Goal: Task Accomplishment & Management: Manage account settings

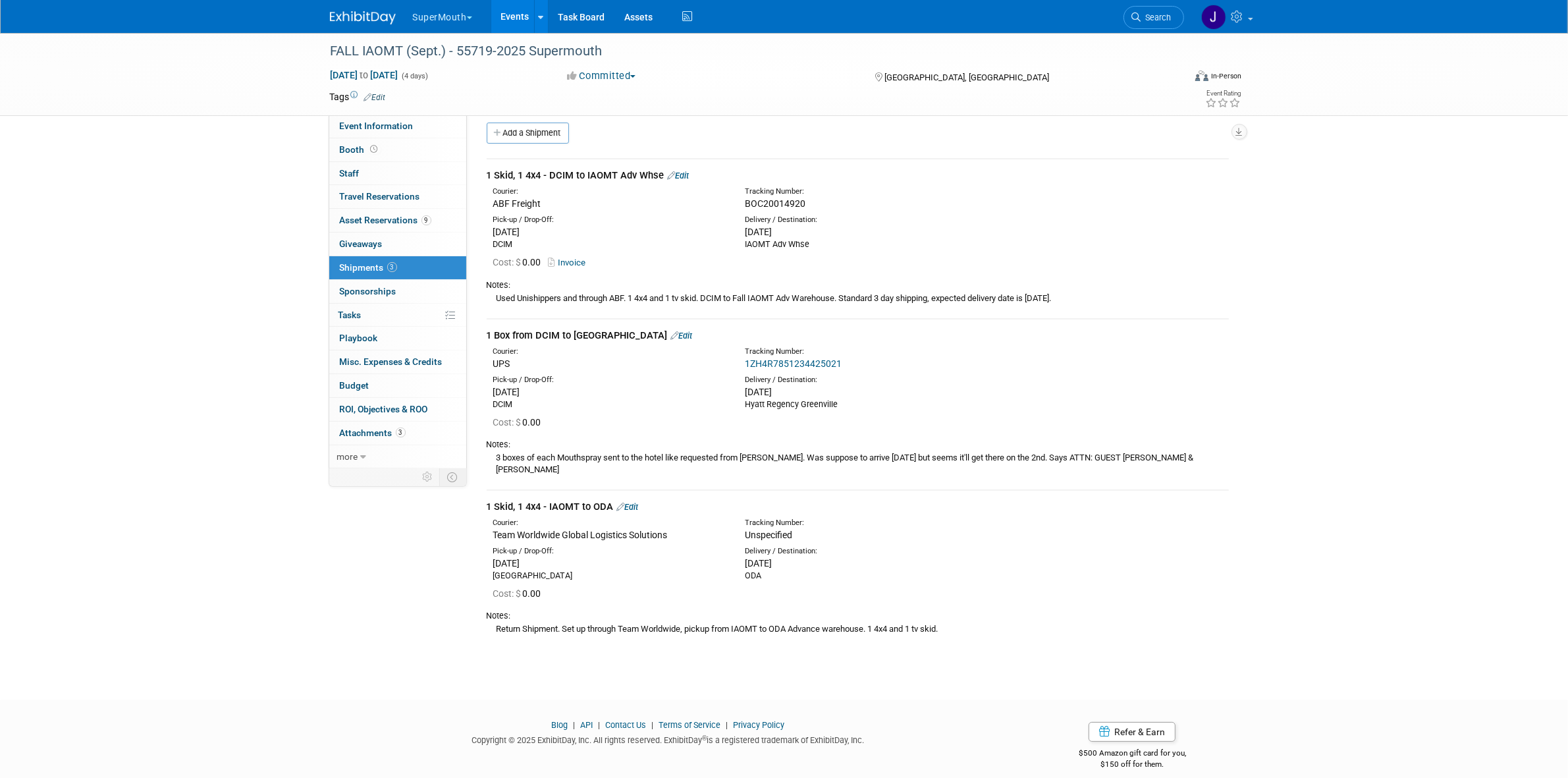
click at [637, 502] on link "Edit" at bounding box center [627, 506] width 21 height 10
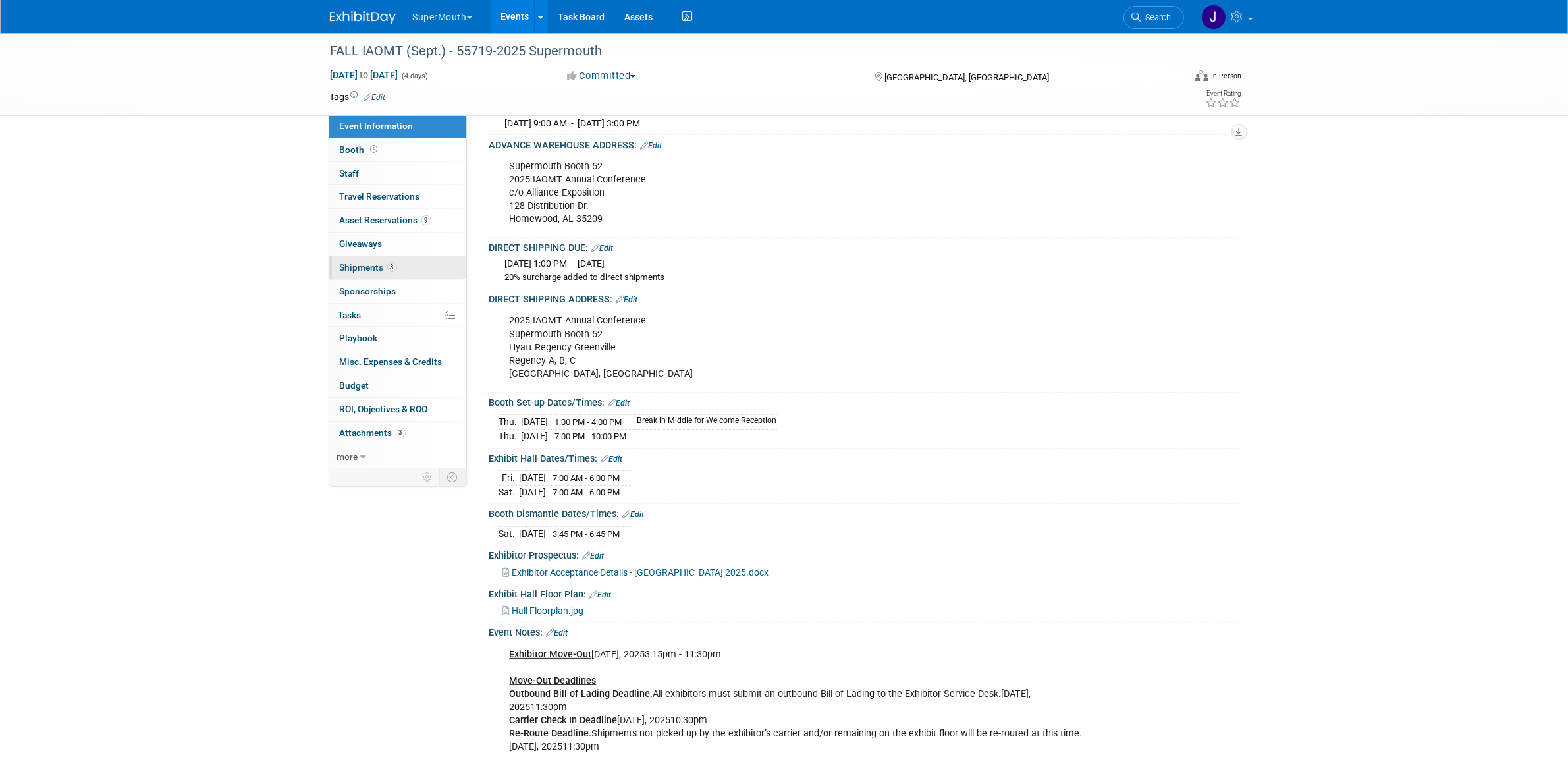
click at [438, 267] on link "3 Shipments 3" at bounding box center [398, 267] width 137 height 23
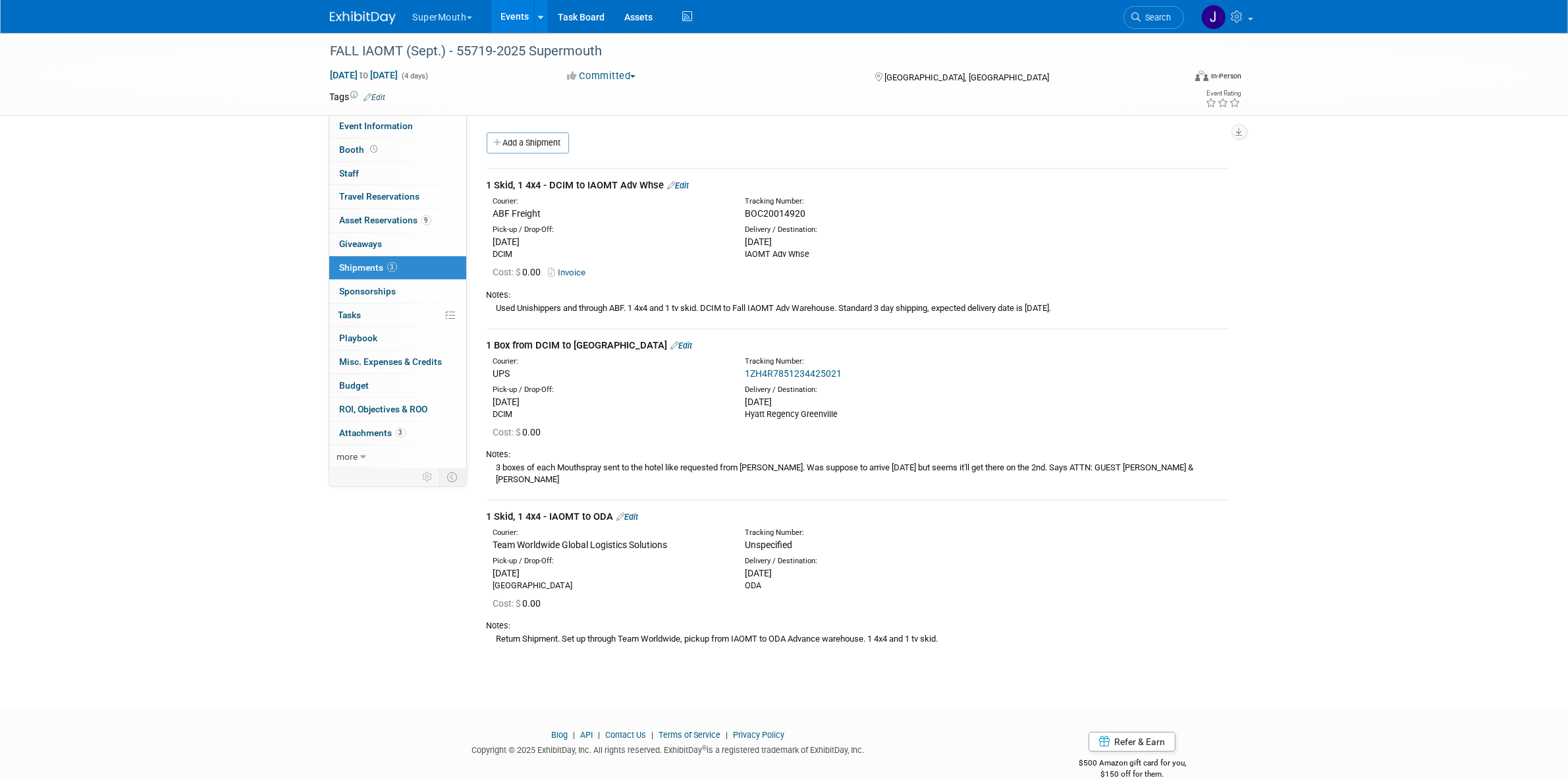
click at [639, 510] on div "1 Skid, 1 4x4 - IAOMT to ODA Edit" at bounding box center [858, 517] width 742 height 14
click at [637, 512] on link "Edit" at bounding box center [627, 517] width 21 height 10
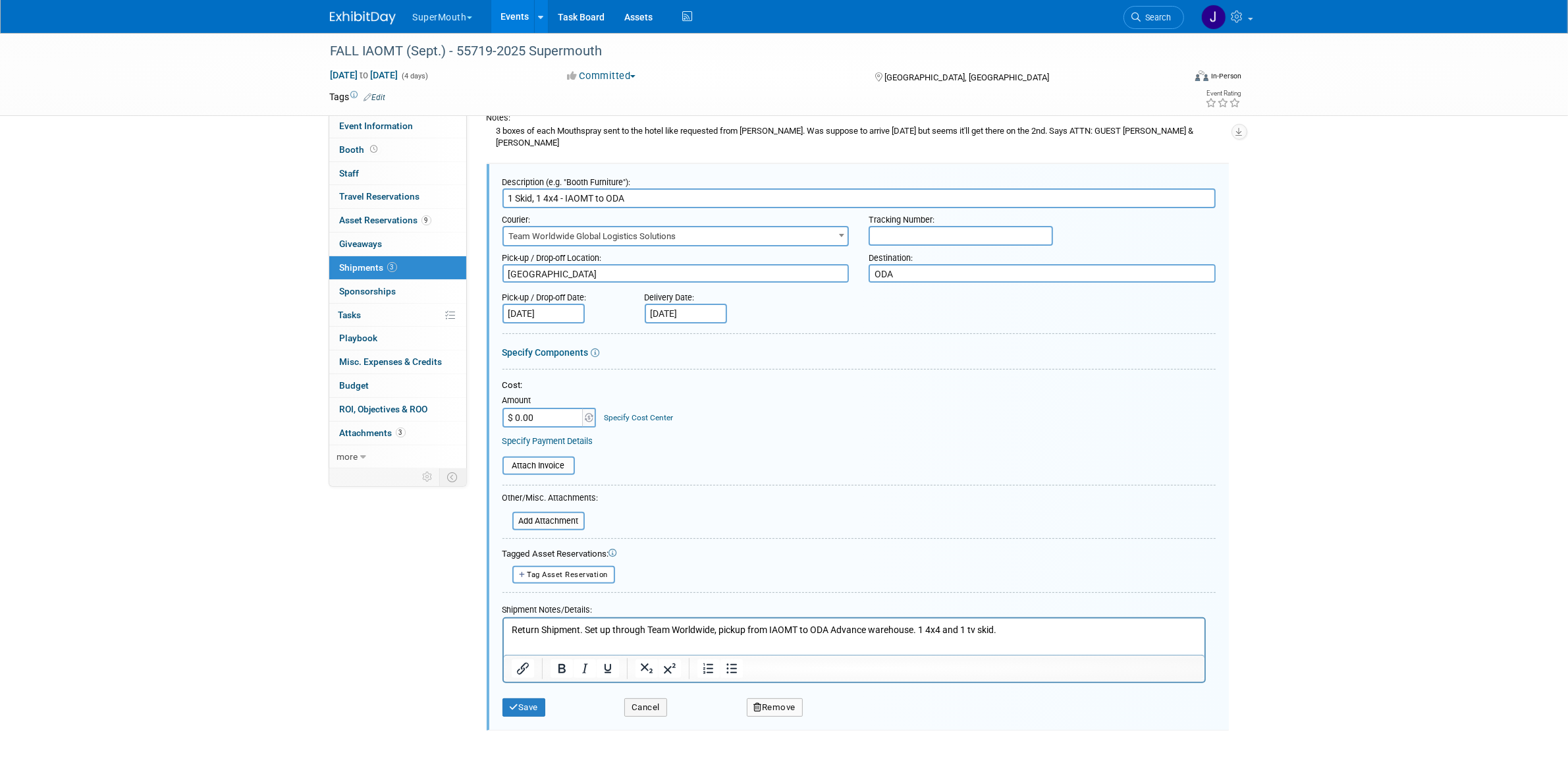
click at [876, 226] on input "text" at bounding box center [961, 236] width 185 height 19
click at [1255, 339] on div "FALL IAOMT (Sept.) - 55719-2025 Supermouth Sep 4, 2025 to Sep 7, 2025 (4 days) …" at bounding box center [784, 227] width 1568 height 1062
click at [554, 457] on input "file" at bounding box center [494, 465] width 157 height 16
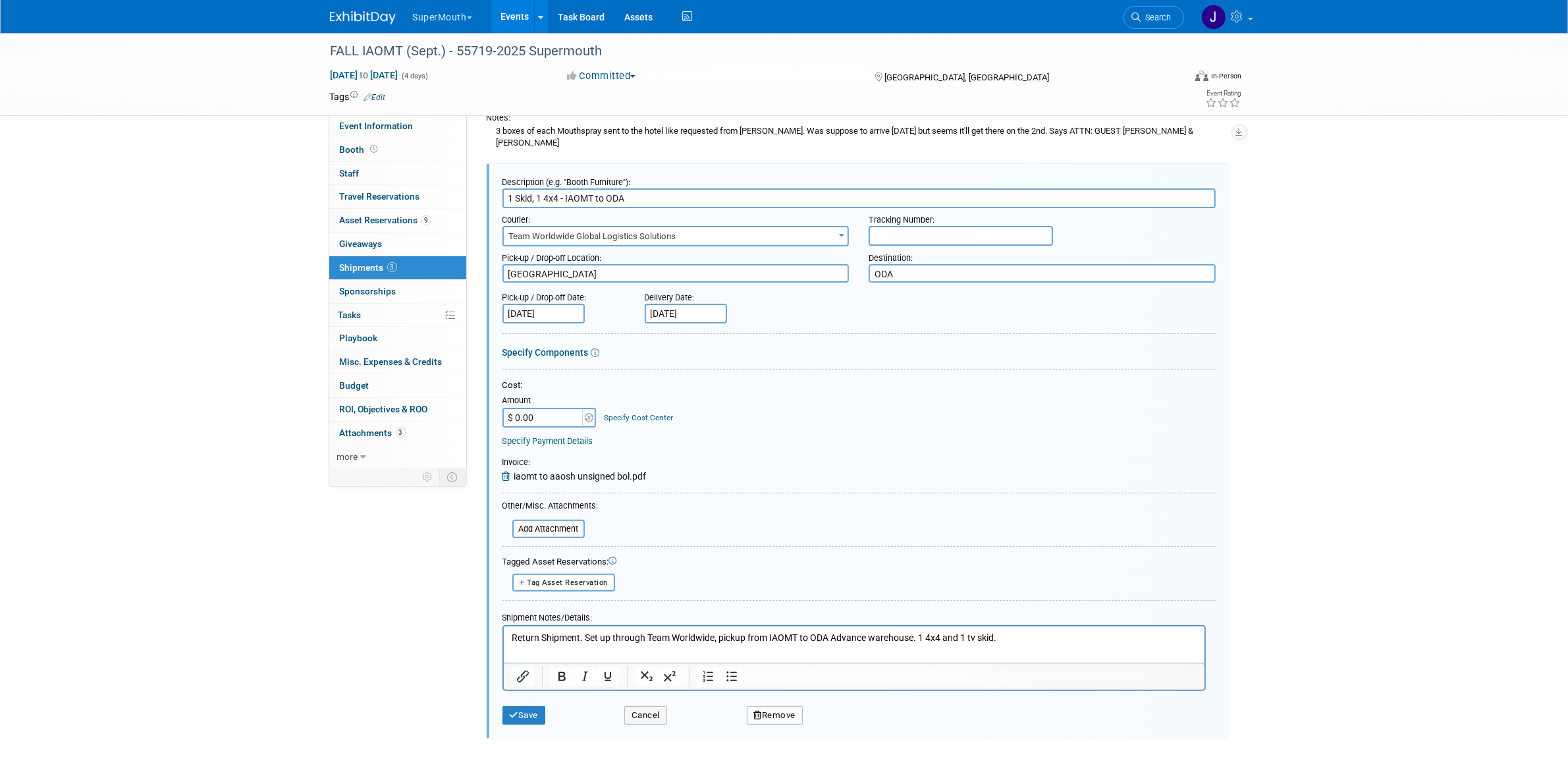
click at [897, 226] on input "text" at bounding box center [961, 236] width 185 height 19
paste input "ATLTS401241"
type input "ATLTS401241"
click at [504, 471] on icon at bounding box center [508, 476] width 12 height 9
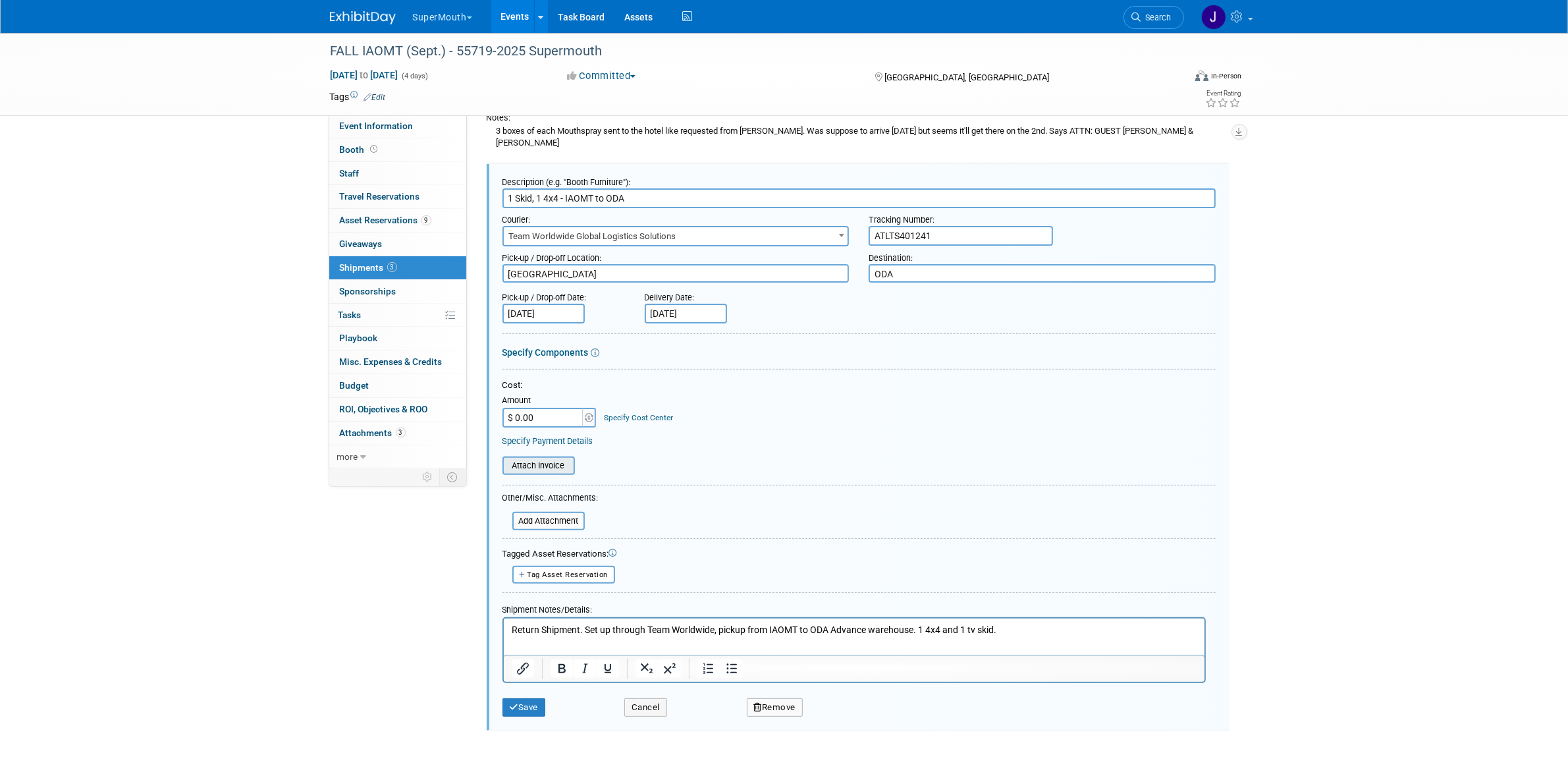
click at [531, 457] on input "file" at bounding box center [494, 465] width 157 height 16
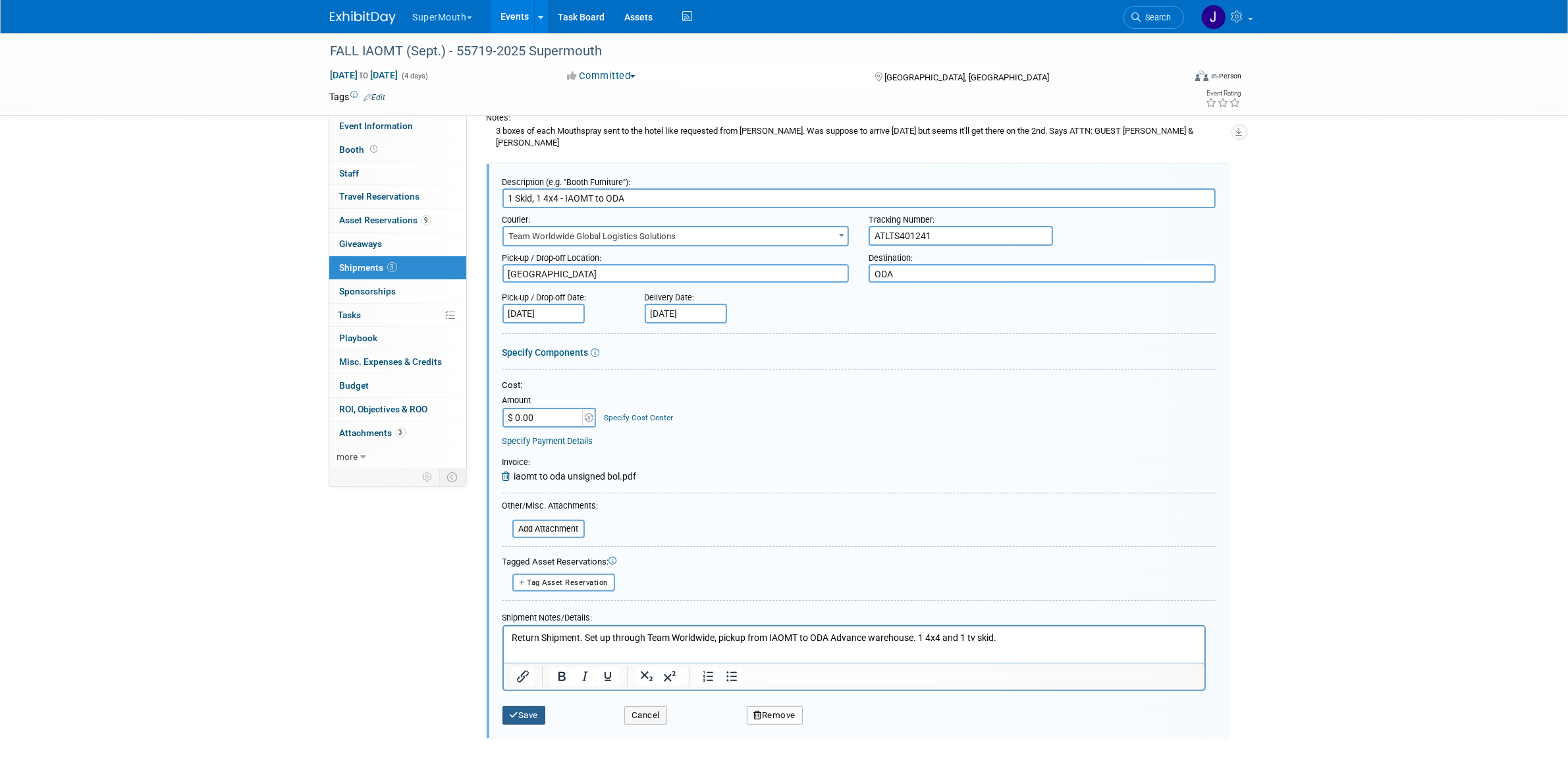
click at [537, 706] on button "Save" at bounding box center [524, 715] width 44 height 19
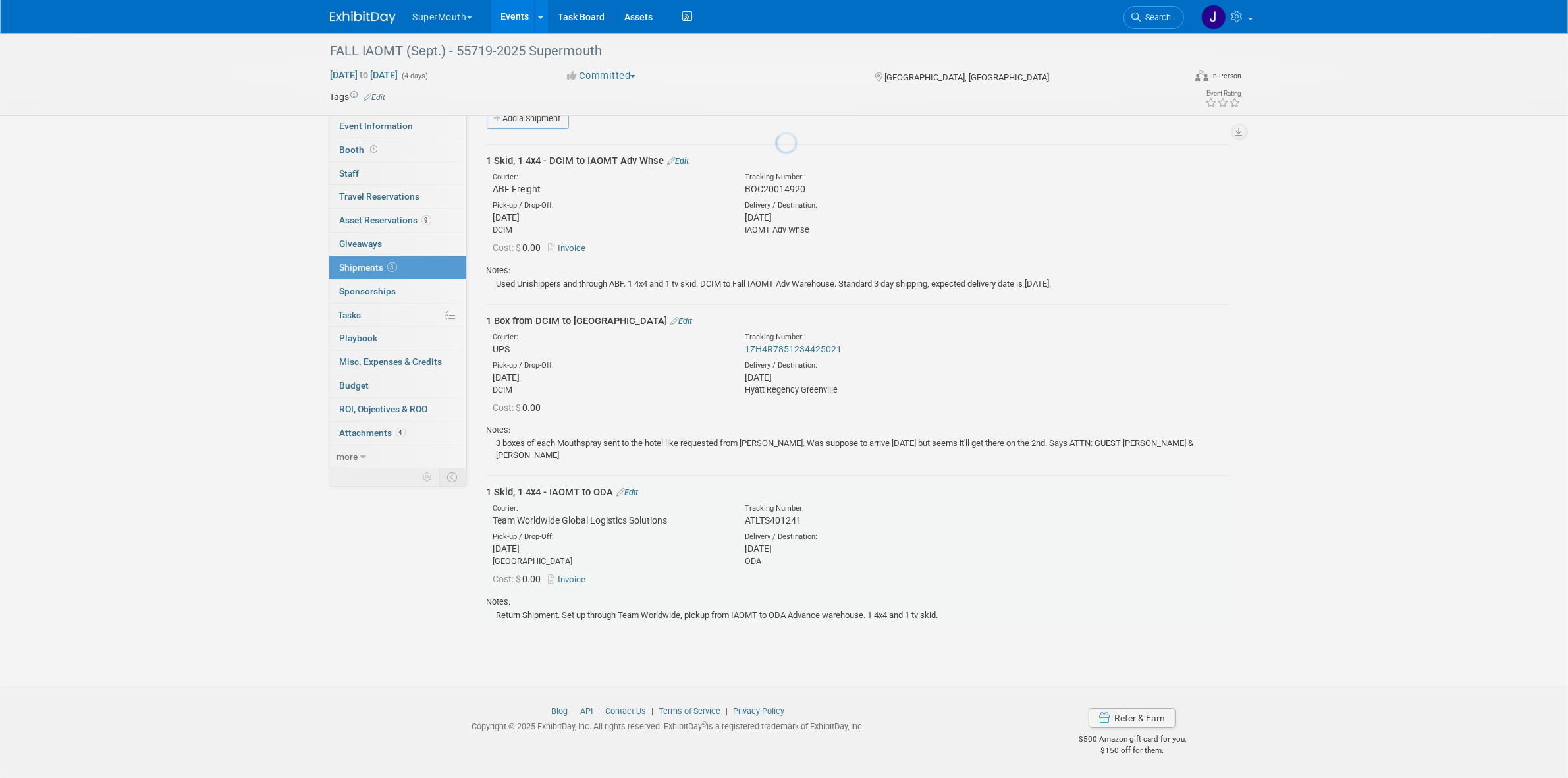
scroll to position [10, 0]
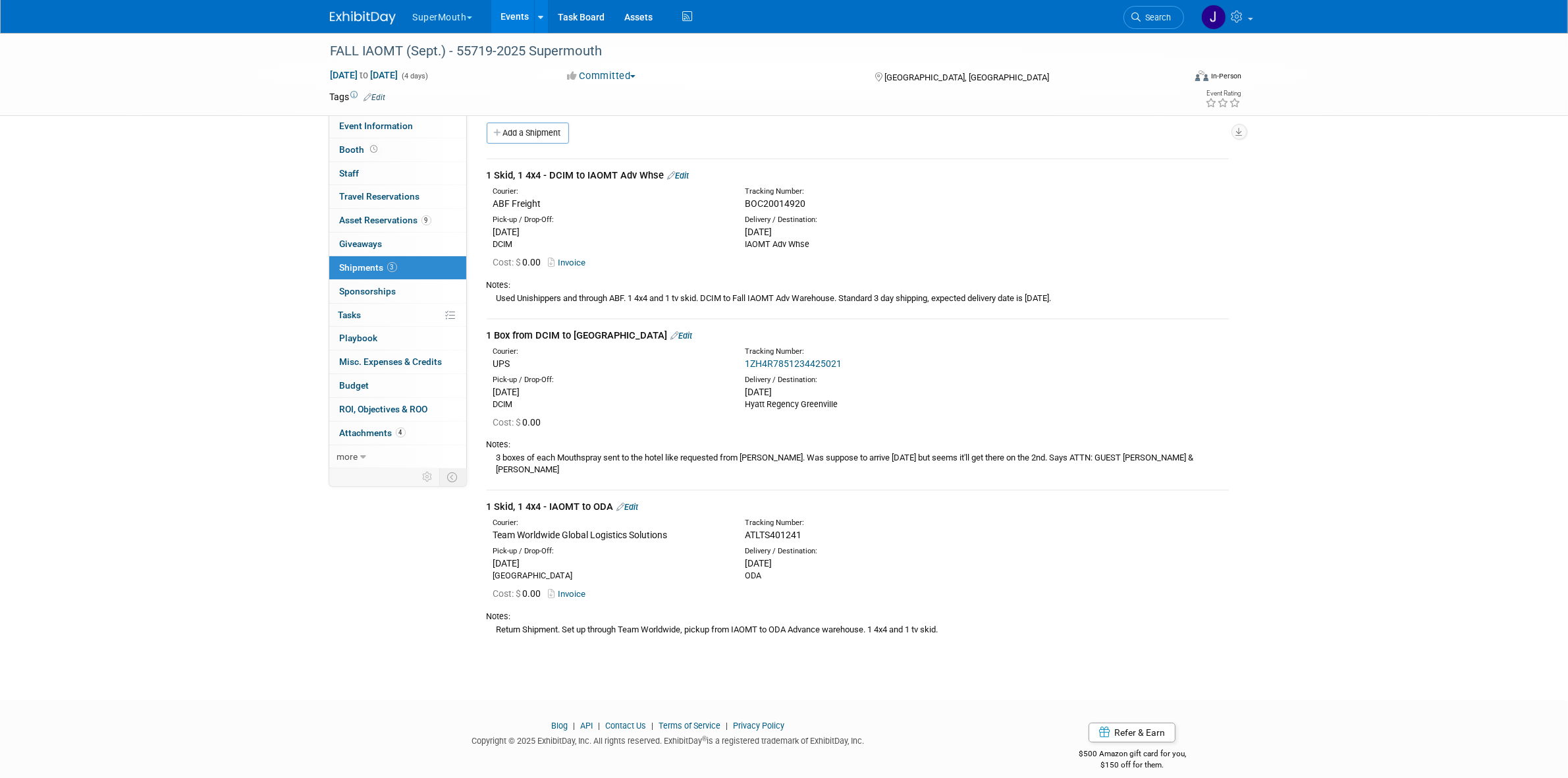
click at [628, 502] on link "Edit" at bounding box center [627, 506] width 21 height 10
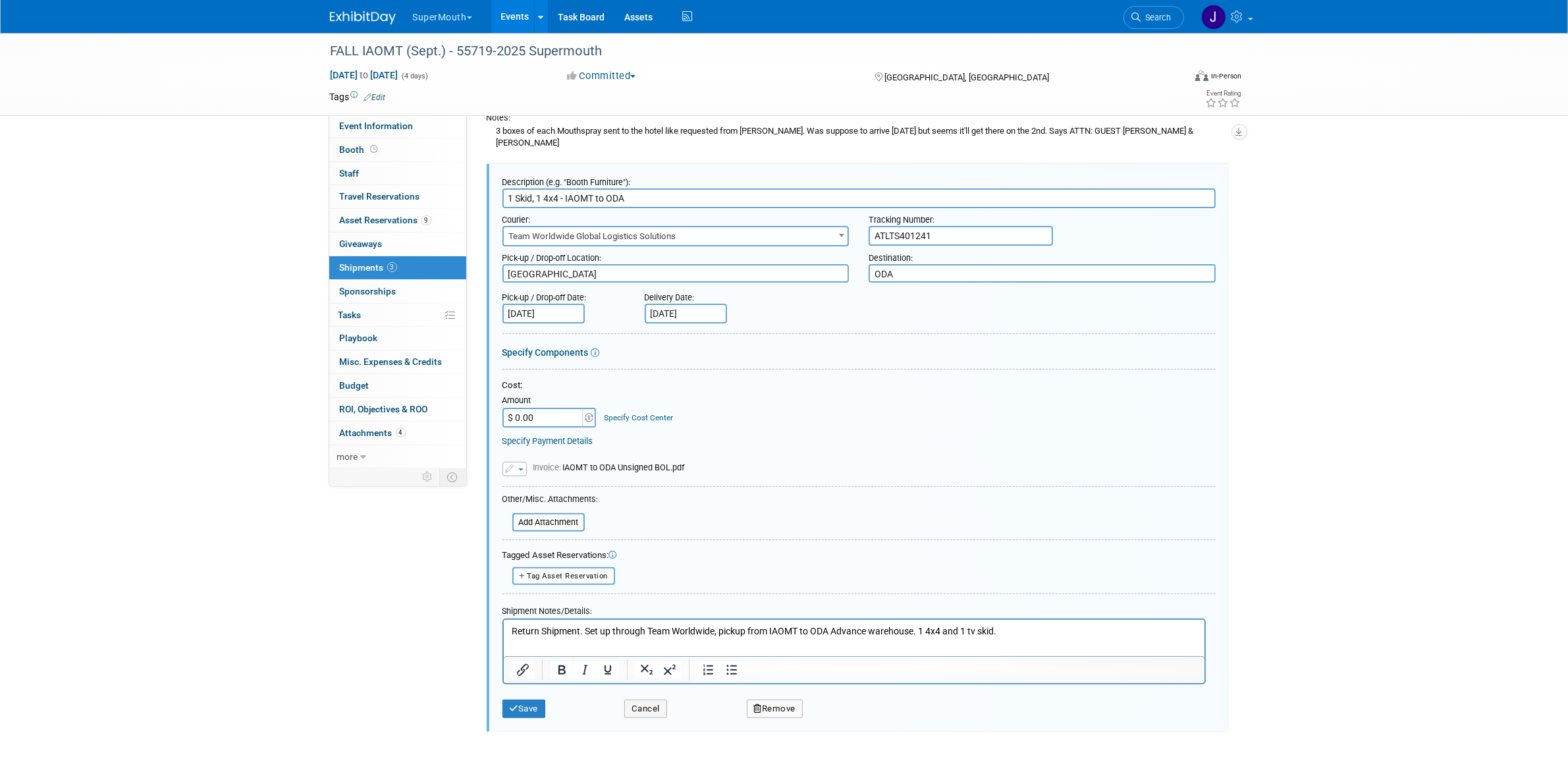
scroll to position [0, 0]
click at [532, 633] on p "Return Shipment. Set up through Team Worldwide, pickup from IAOMT to ODA Advanc…" at bounding box center [853, 631] width 685 height 13
click at [532, 634] on p "Return Shipment. Set up through Team Worldwide, pickup from IAOMT to ODA Advanc…" at bounding box center [853, 631] width 685 height 13
click at [532, 633] on p "Return Shipment. Set up through Team Worldwide, pickup from IAOMT to ODA Advanc…" at bounding box center [853, 631] width 685 height 13
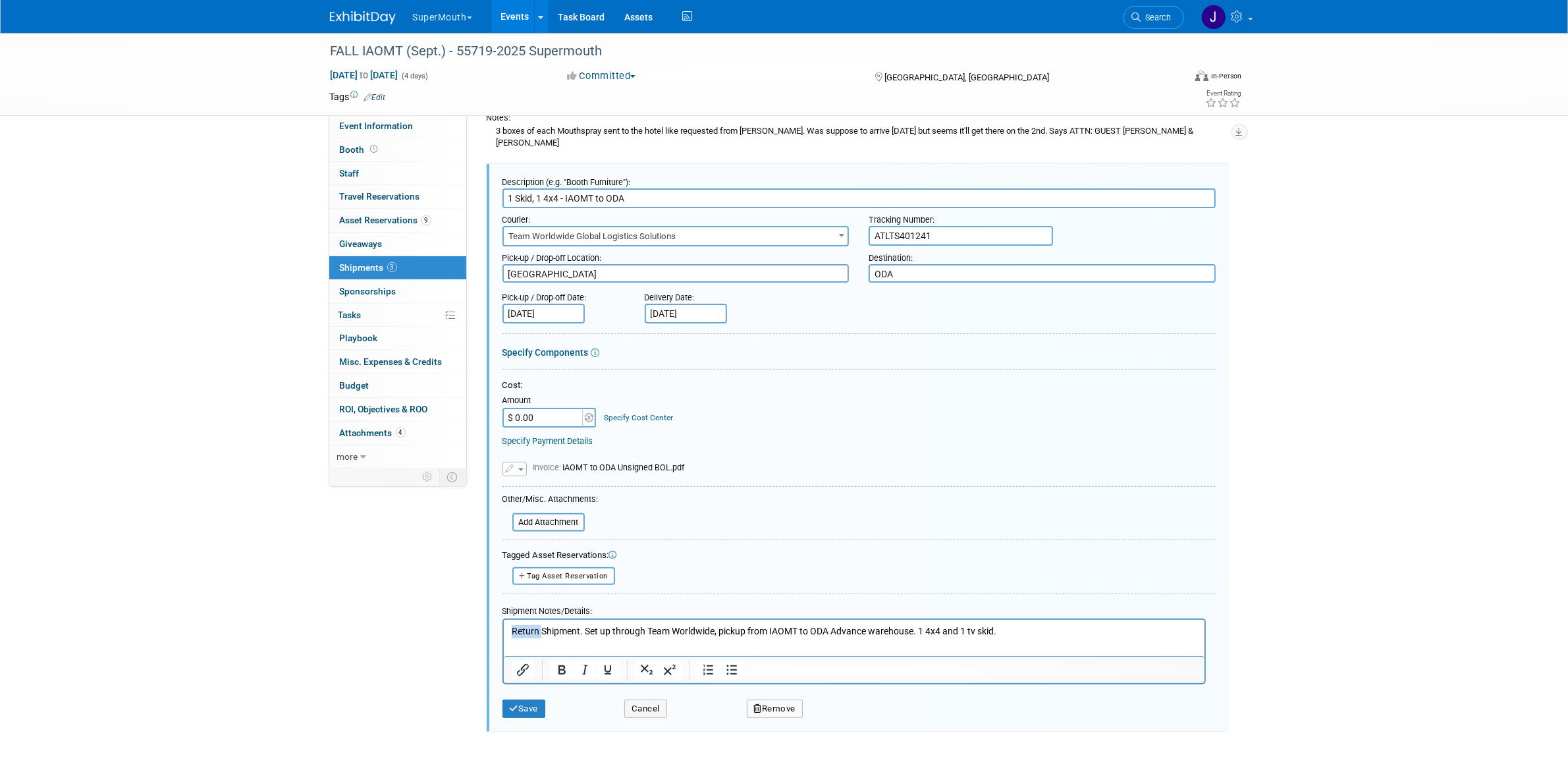
click at [532, 633] on p "Return Shipment. Set up through Team Worldwide, pickup from IAOMT to ODA Advanc…" at bounding box center [853, 631] width 685 height 13
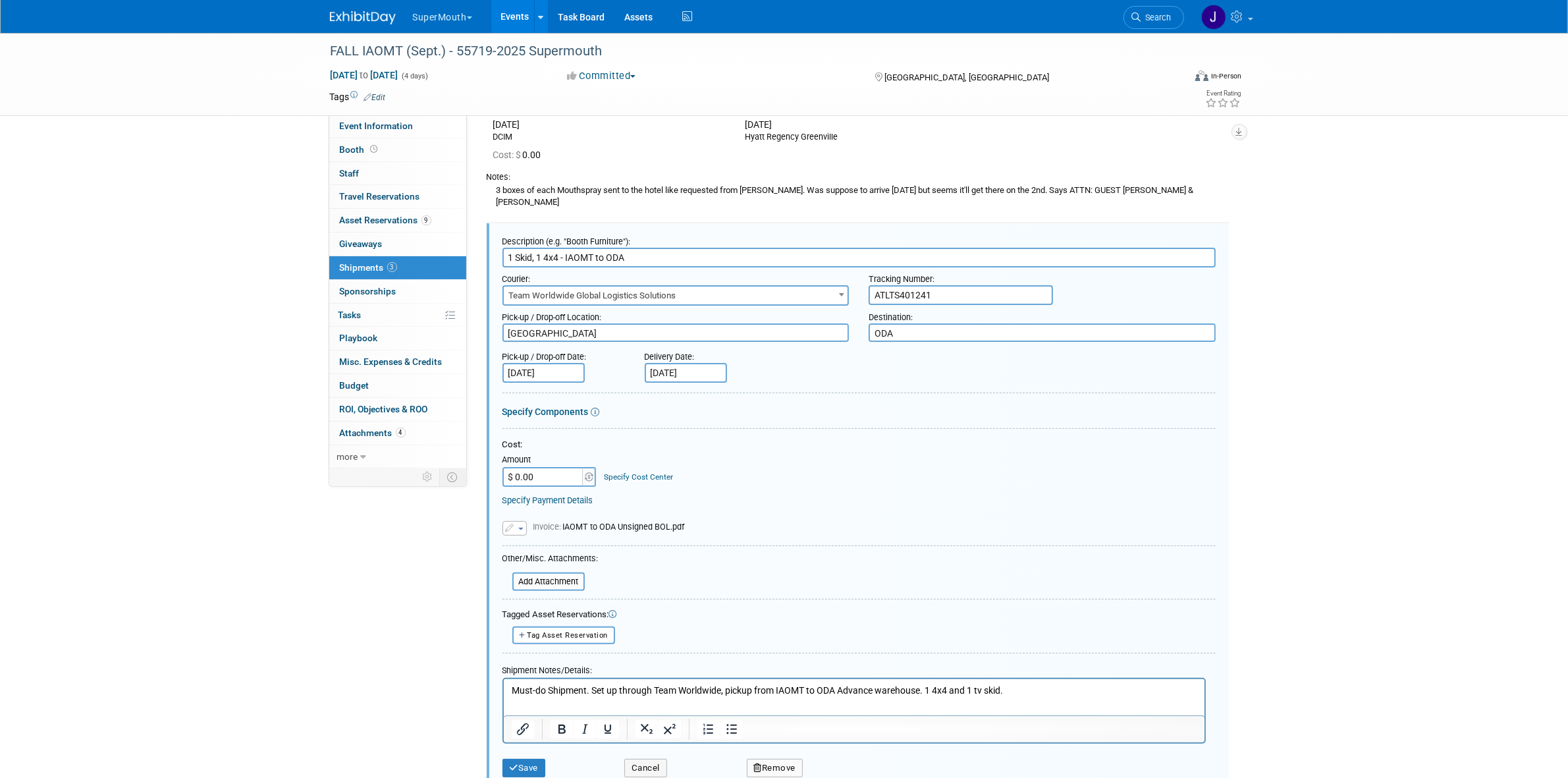
scroll to position [254, 0]
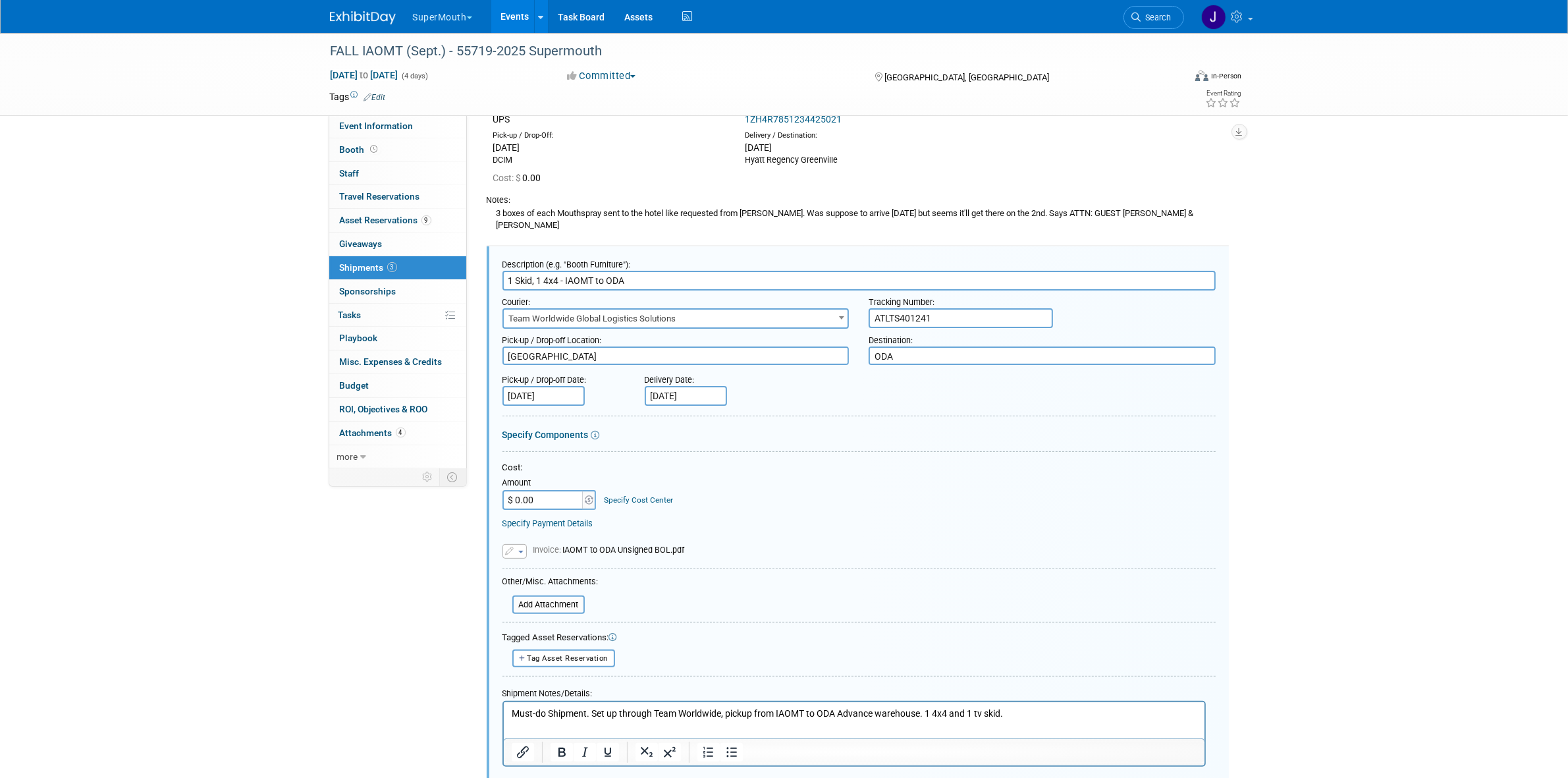
click at [720, 712] on p "Must-do Shipment. Set up through Team Worldwide, pickup from IAOMT to ODA Advan…" at bounding box center [853, 713] width 685 height 13
click at [835, 718] on p "Must-do Shipment. Set up through Team Worldwide Rachel, pickup from IAOMT to OD…" at bounding box center [853, 713] width 685 height 13
click at [542, 777] on button "Save" at bounding box center [524, 791] width 44 height 19
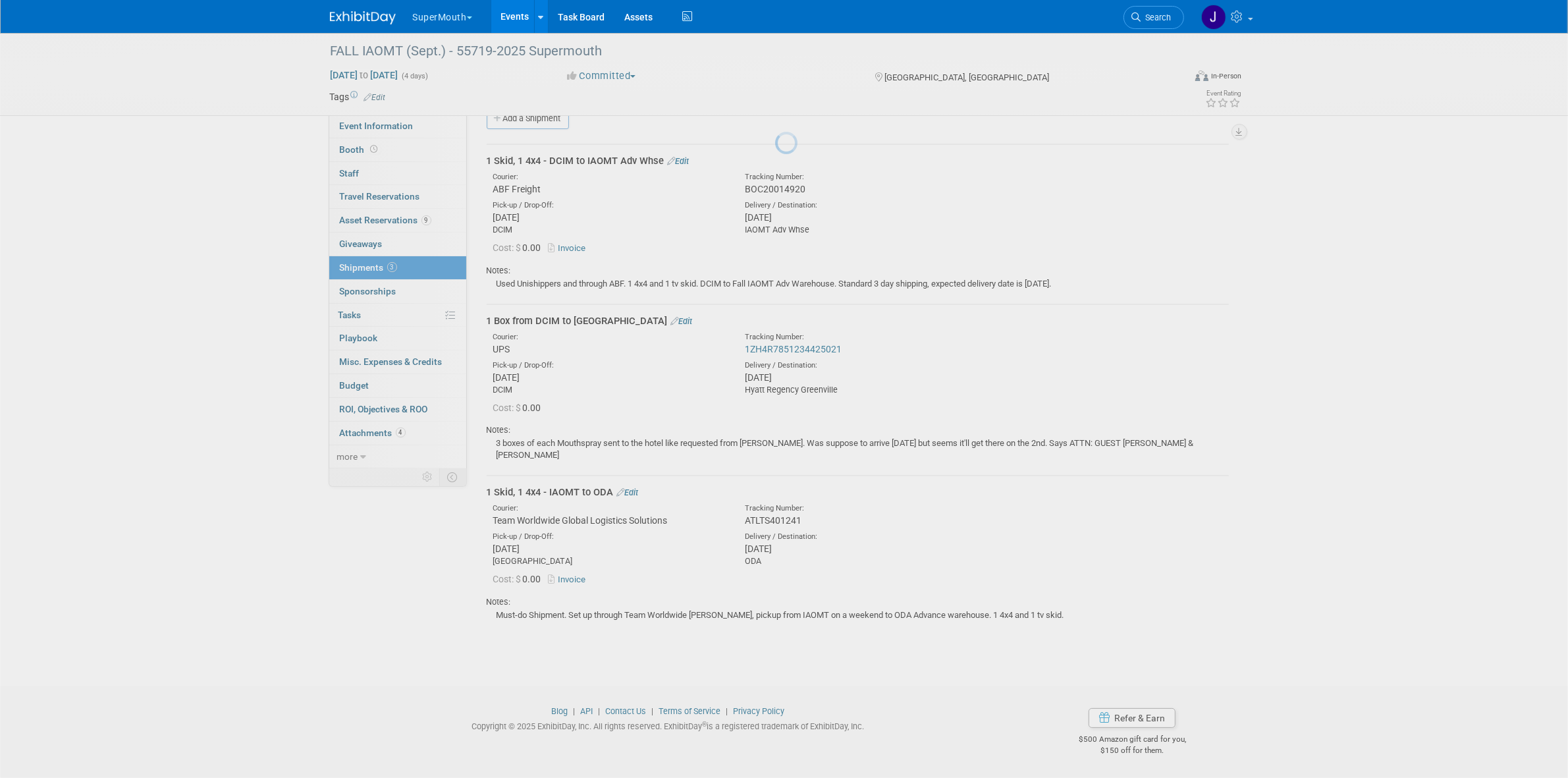
scroll to position [10, 0]
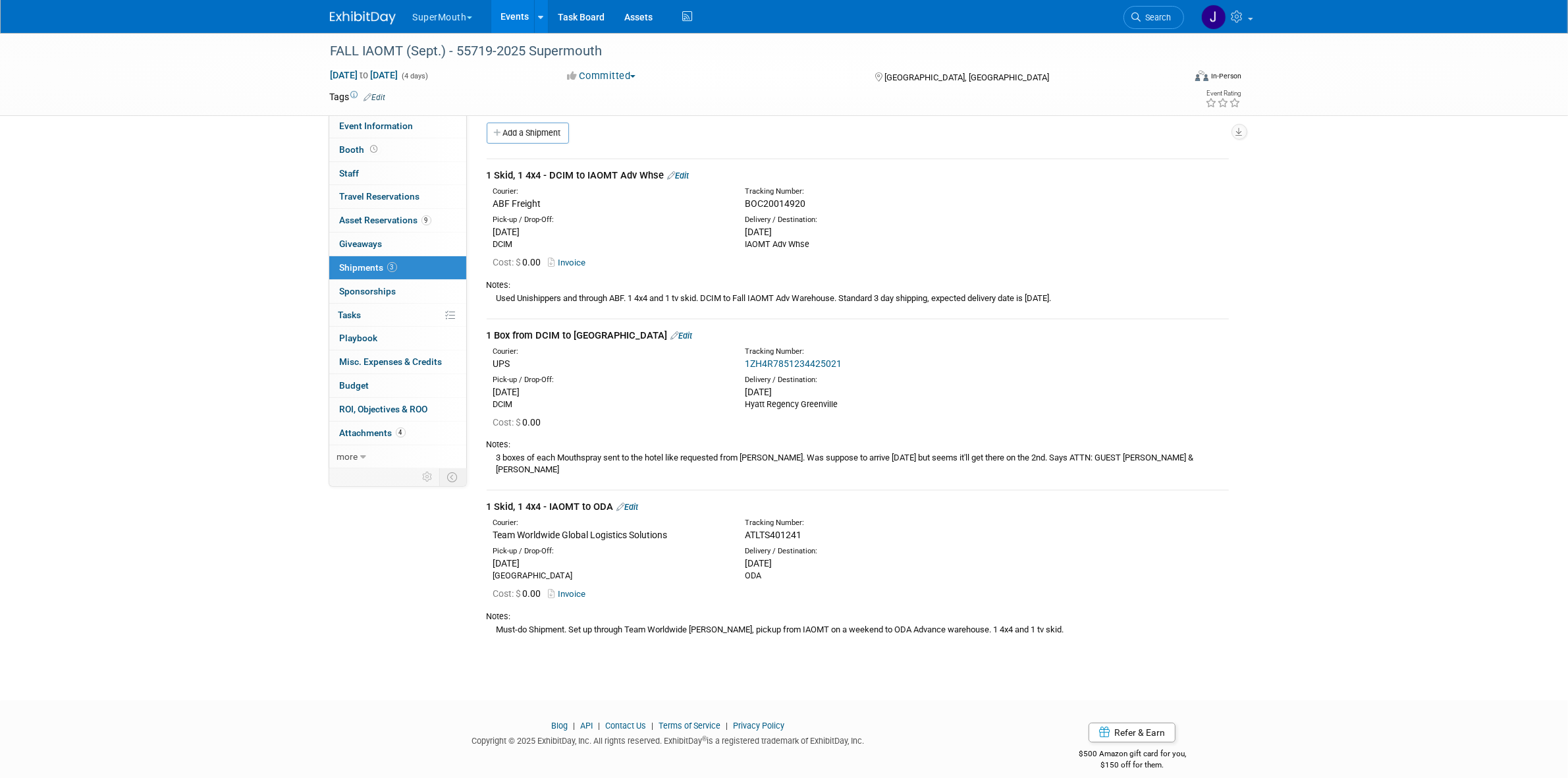
click at [634, 500] on div "1 Skid, 1 4x4 - IAOMT to ODA Edit" at bounding box center [858, 506] width 742 height 14
click at [634, 502] on link "Edit" at bounding box center [627, 506] width 21 height 10
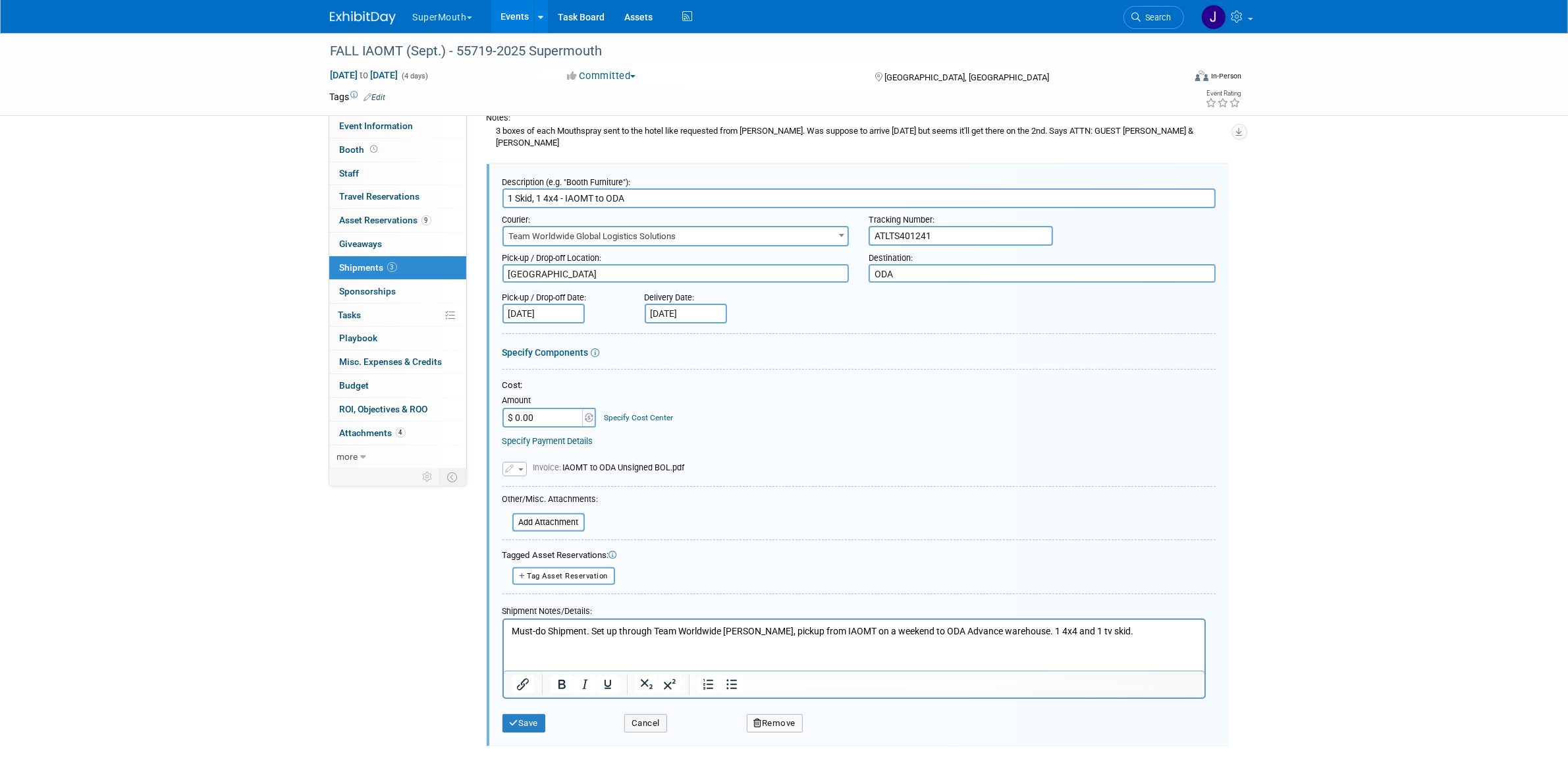
scroll to position [0, 0]
click at [535, 715] on button "Save" at bounding box center [524, 723] width 44 height 19
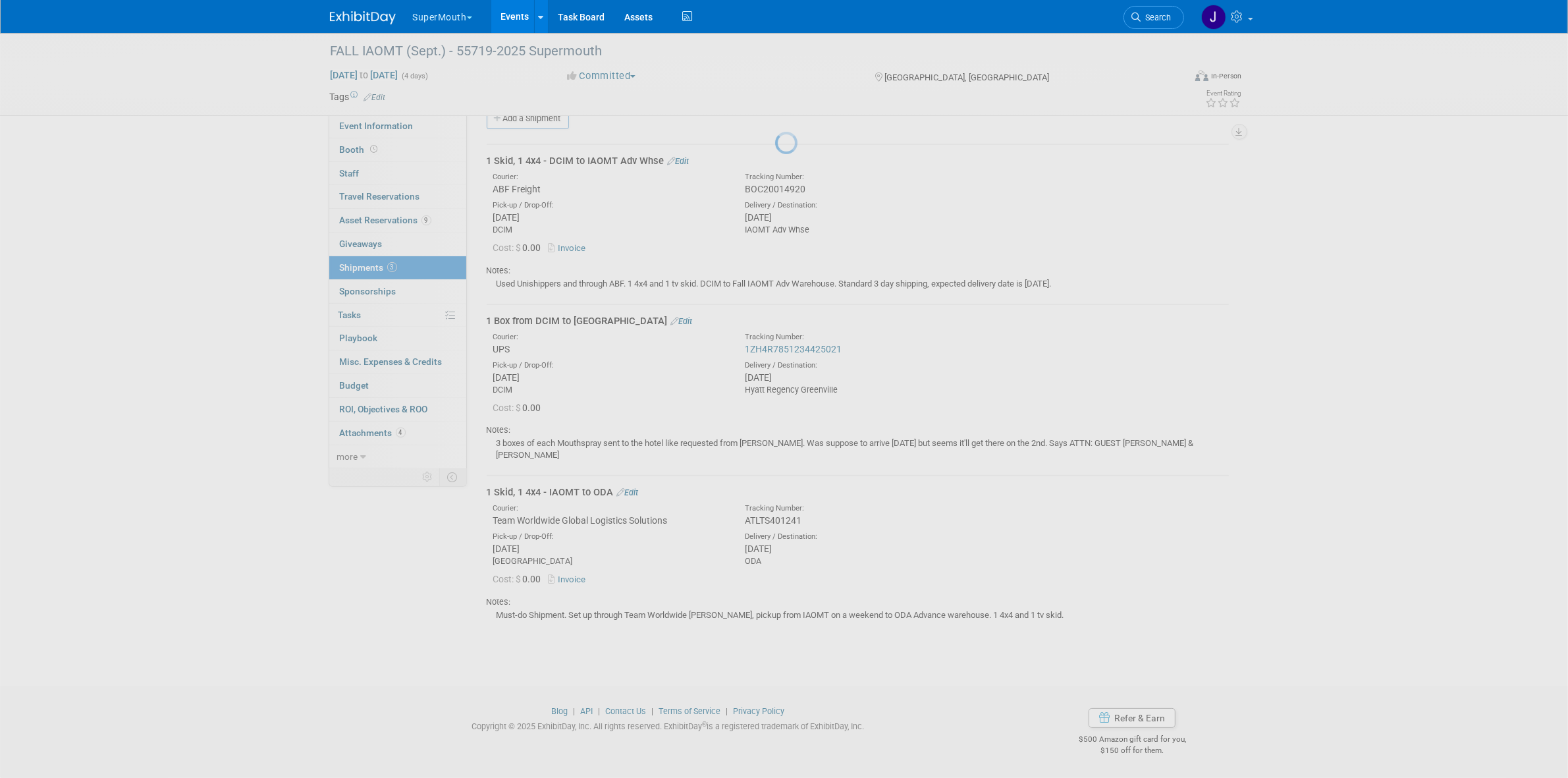
scroll to position [10, 0]
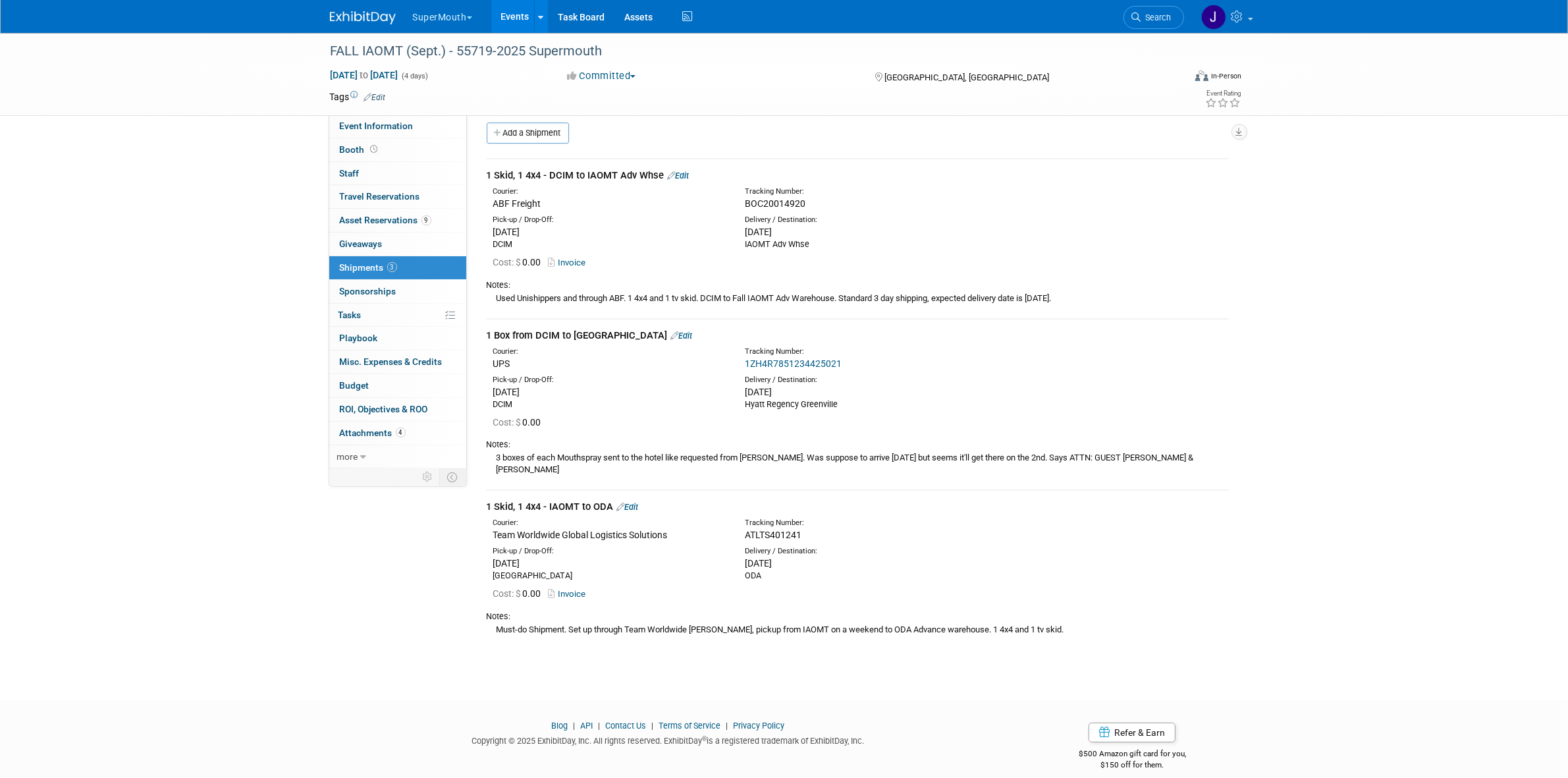
click at [631, 500] on div "1 Skid, 1 4x4 - IAOMT to ODA Edit" at bounding box center [858, 506] width 742 height 14
click at [632, 502] on link "Edit" at bounding box center [627, 506] width 21 height 10
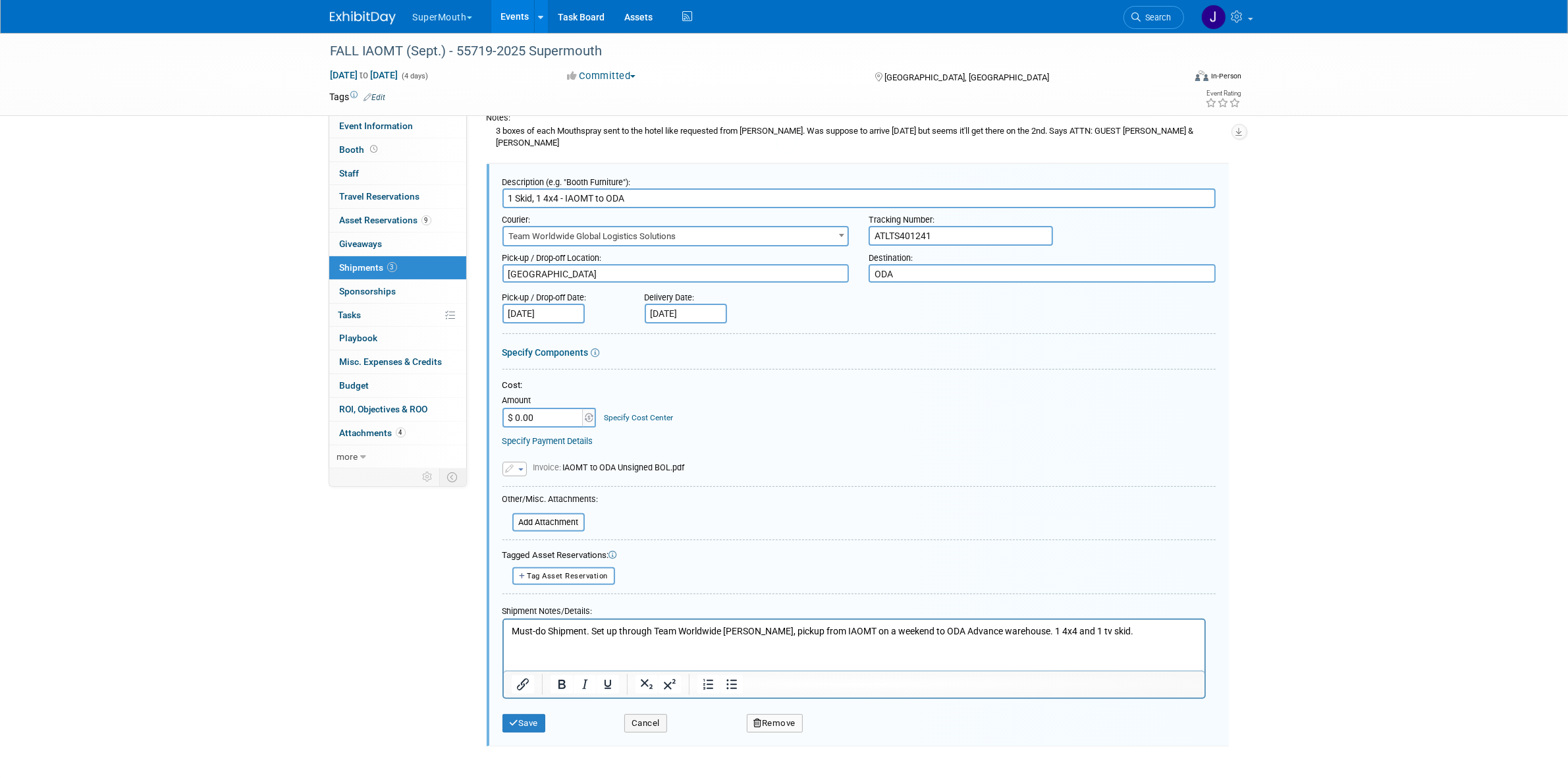
scroll to position [0, 0]
click at [935, 264] on textarea "ODA" at bounding box center [1042, 274] width 347 height 19
click at [907, 264] on textarea "ODA" at bounding box center [1042, 274] width 347 height 19
type textarea "ODA ADV WHSE"
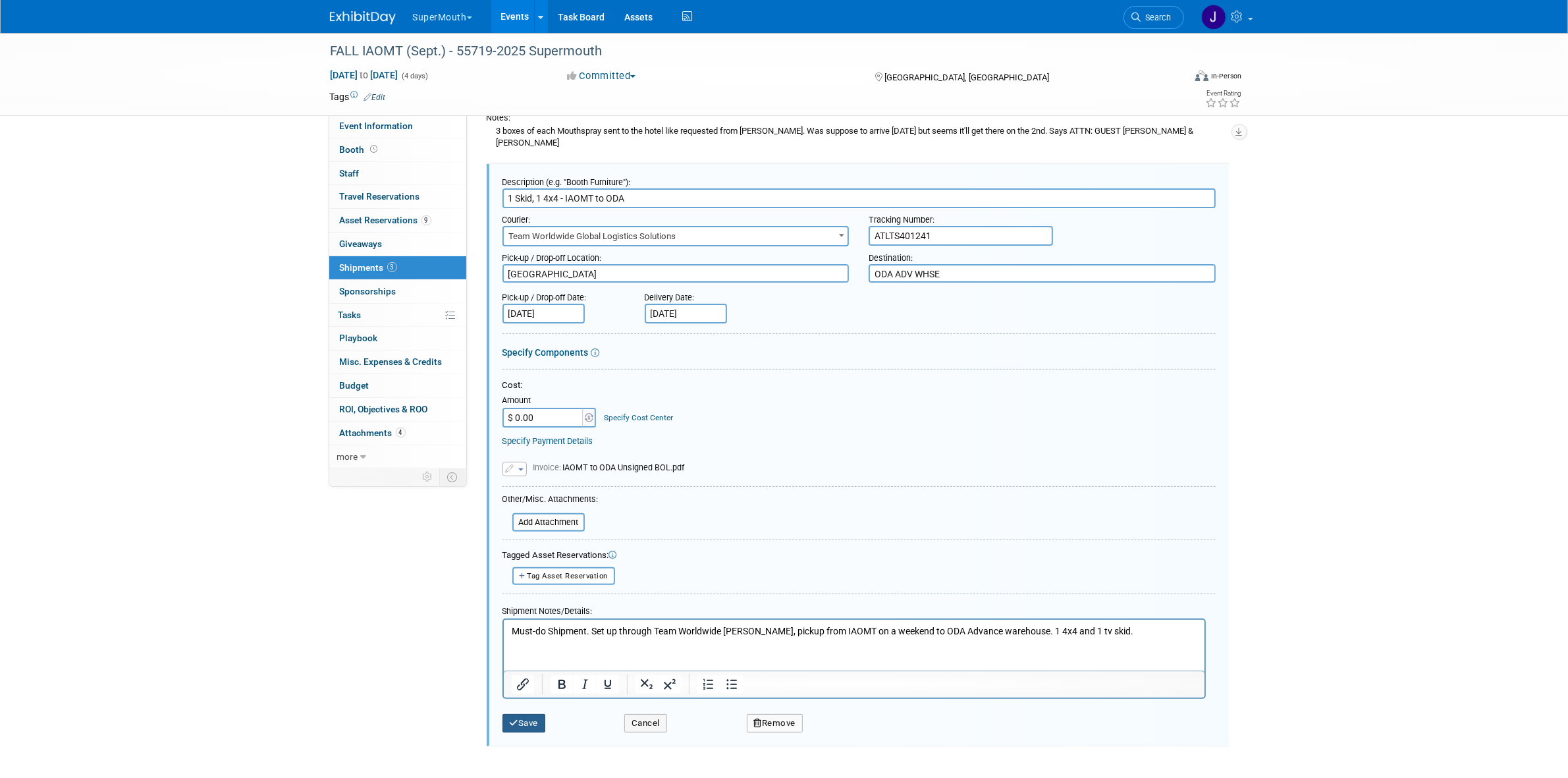
click at [510, 719] on icon "submit" at bounding box center [515, 722] width 9 height 8
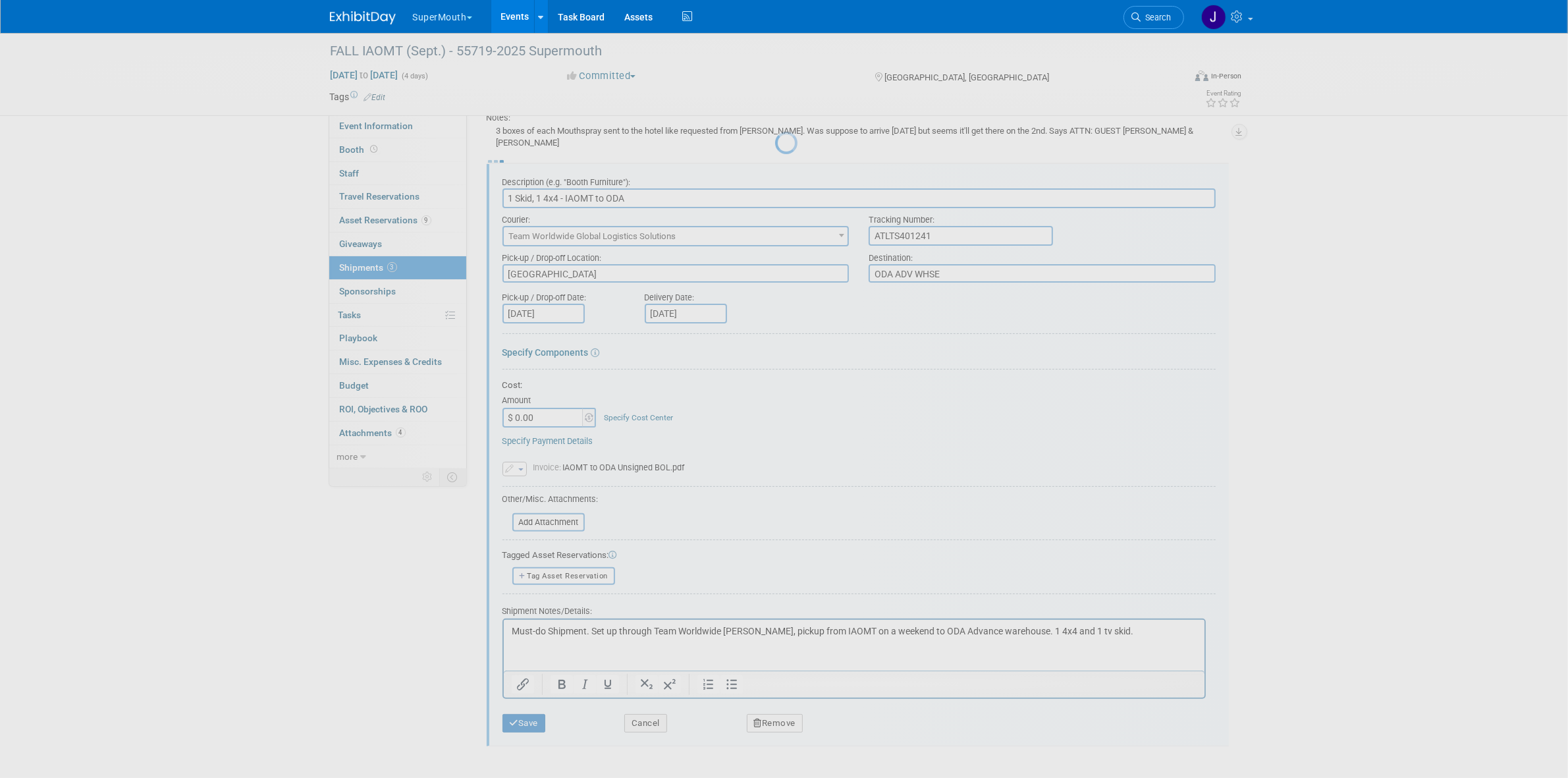
scroll to position [10, 0]
